Goal: Book appointment/travel/reservation

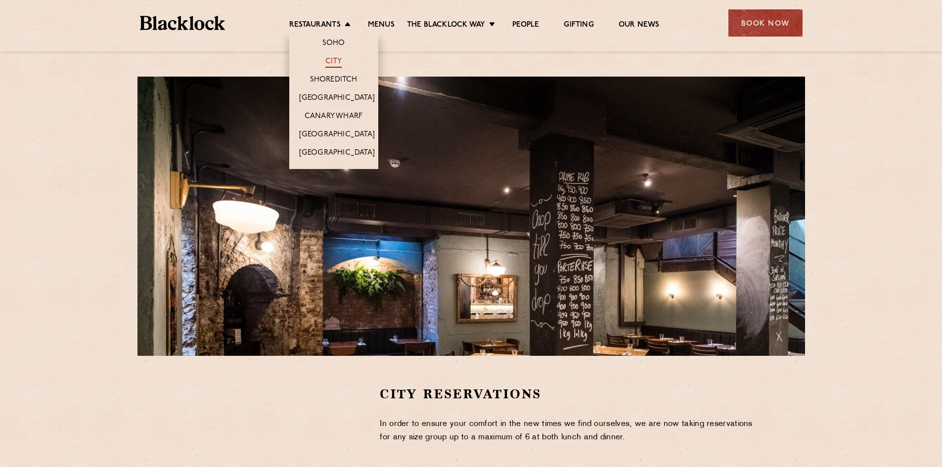
click at [332, 59] on link "City" at bounding box center [333, 62] width 17 height 11
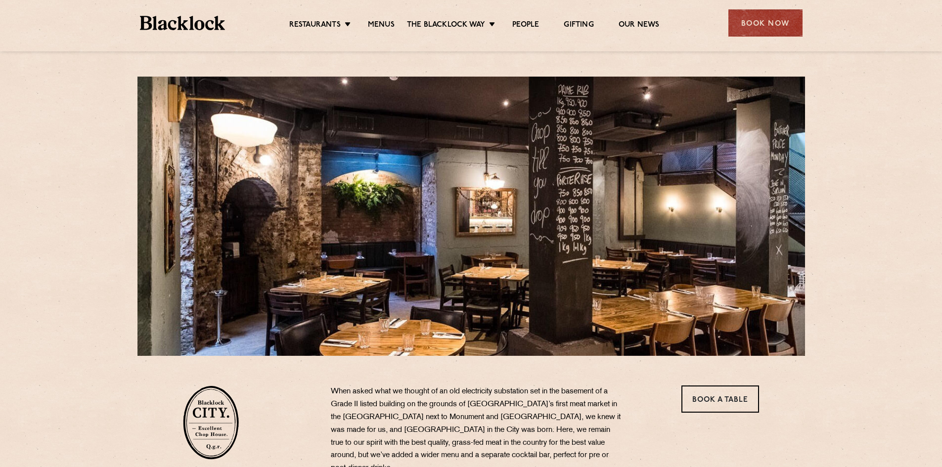
scroll to position [148, 0]
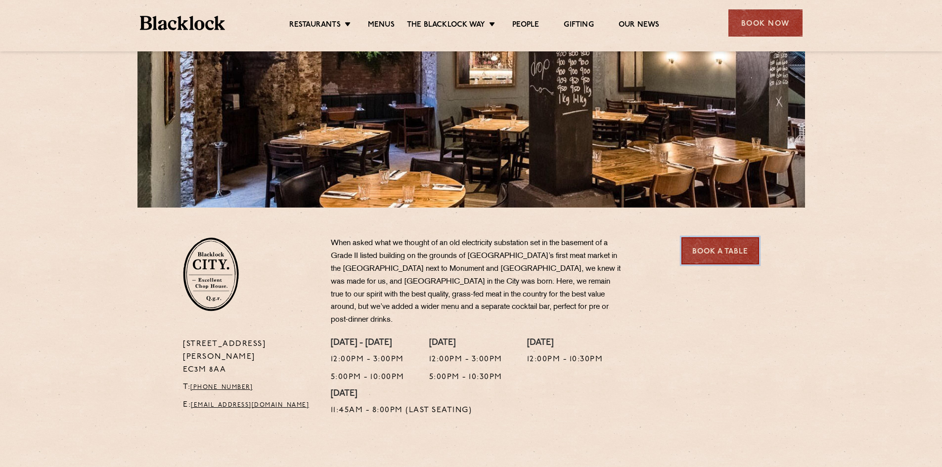
click at [720, 252] on link "Book a Table" at bounding box center [721, 250] width 78 height 27
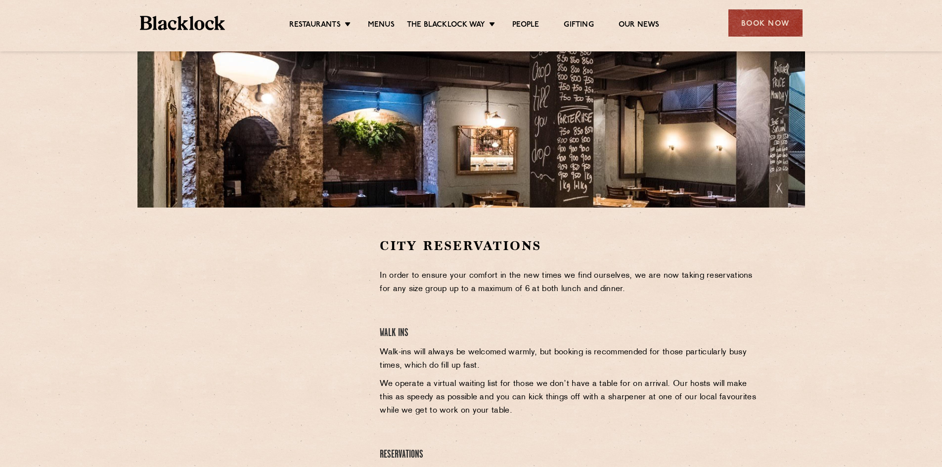
scroll to position [198, 0]
